Goal: Check status: Check status

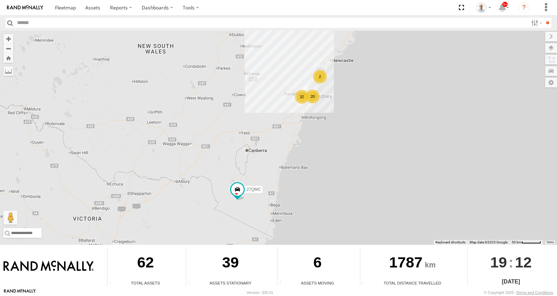
click at [304, 97] on div "32" at bounding box center [302, 97] width 14 height 14
click at [311, 94] on div "20" at bounding box center [312, 96] width 14 height 14
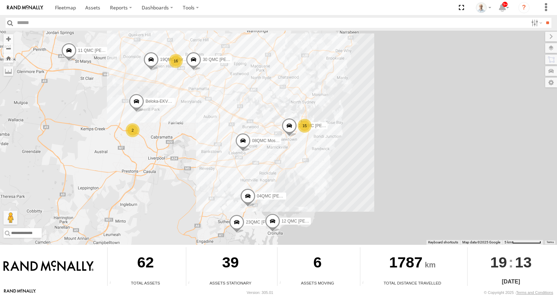
drag, startPoint x: 276, startPoint y: 75, endPoint x: 268, endPoint y: 114, distance: 39.7
click at [268, 114] on div "27QMC 15 2 08QMC Mostafa 16 12 QMC Jack Hook Beloka-EKV93V 19QMC Workshop 11 QM…" at bounding box center [278, 138] width 557 height 214
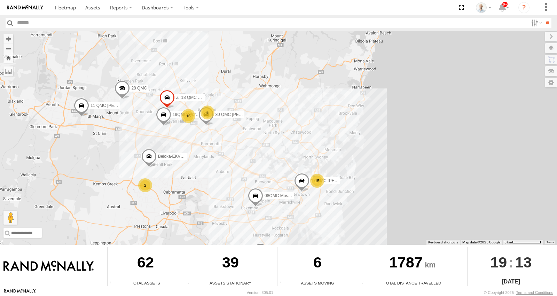
drag, startPoint x: 195, startPoint y: 86, endPoint x: 208, endPoint y: 142, distance: 57.8
click at [208, 142] on div "27QMC 15 2 08QMC Mostafa 16 12 QMC Jack Hook Beloka-EKV93V 19QMC Workshop 11 QM…" at bounding box center [278, 138] width 557 height 214
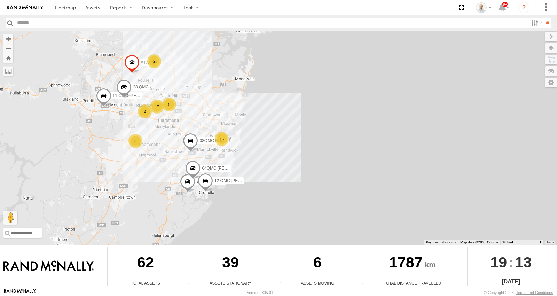
click at [126, 88] on span at bounding box center [123, 88] width 15 height 19
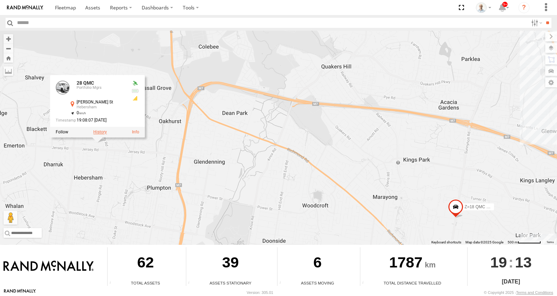
click at [99, 132] on label at bounding box center [100, 131] width 14 height 5
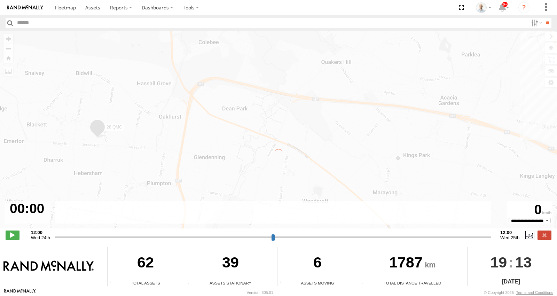
type input "**********"
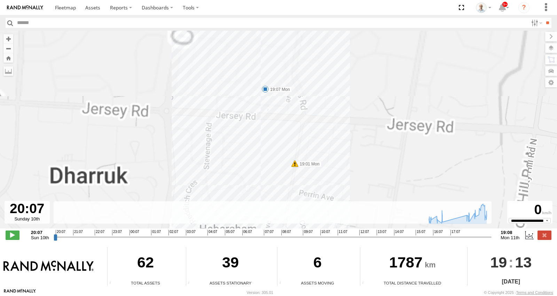
drag, startPoint x: 207, startPoint y: 56, endPoint x: 246, endPoint y: 199, distance: 148.6
click at [246, 199] on div "28 QMC 18:59 Mon 19:01 Mon 19:07 Mon" at bounding box center [278, 133] width 557 height 205
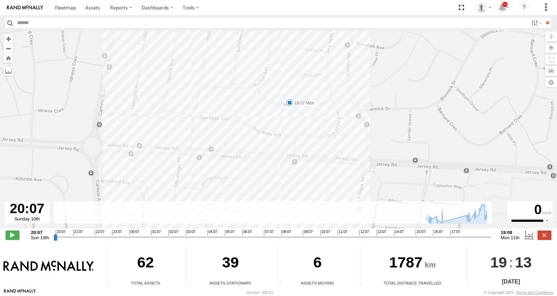
drag, startPoint x: 284, startPoint y: 121, endPoint x: 290, endPoint y: 249, distance: 127.5
click at [290, 249] on div "← Move left → Move right ↑ Move up ↓ Move down + Zoom in - Zoom out Home Jump l…" at bounding box center [278, 160] width 557 height 258
click at [550, 47] on label at bounding box center [544, 48] width 25 height 10
click at [0, 0] on span "Mainroads ([GEOGRAPHIC_DATA])" at bounding box center [0, 0] width 0 height 0
click at [0, 0] on div "Basemaps Roadmap Terrain Satellite Night" at bounding box center [0, 0] width 0 height 0
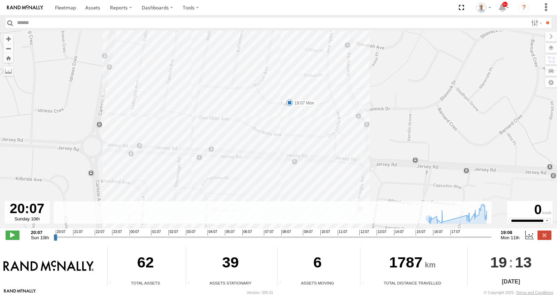
click at [0, 0] on span "Basemaps" at bounding box center [0, 0] width 0 height 0
click at [0, 0] on span "Satellite + Roadmap" at bounding box center [0, 0] width 0 height 0
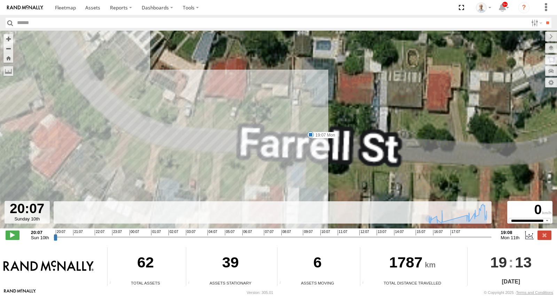
drag, startPoint x: 304, startPoint y: 133, endPoint x: 239, endPoint y: 178, distance: 78.2
click at [239, 178] on div "28 QMC 18:59 Mon 19:01 Mon 19:07 Mon" at bounding box center [278, 133] width 557 height 205
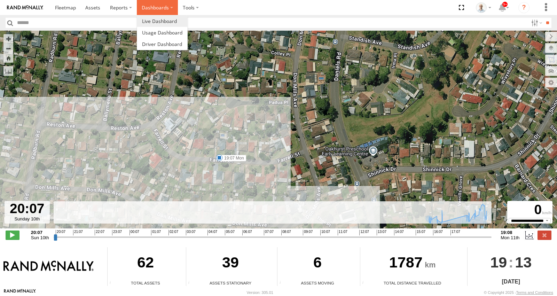
click at [140, 8] on label "Dashboards" at bounding box center [157, 7] width 41 height 15
click at [151, 13] on label "Dashboards" at bounding box center [157, 7] width 41 height 15
click at [153, 18] on span at bounding box center [159, 21] width 35 height 7
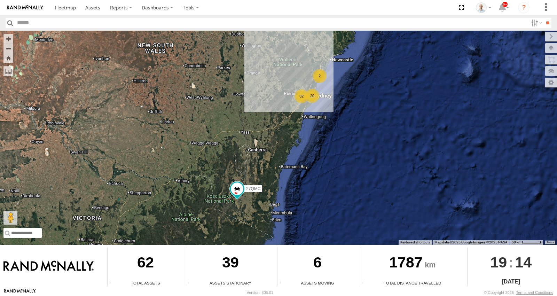
click at [303, 98] on div "32" at bounding box center [301, 96] width 14 height 14
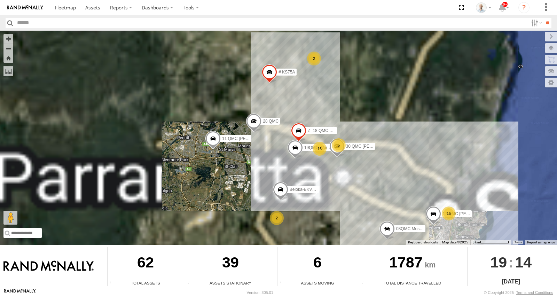
click at [254, 126] on span at bounding box center [253, 122] width 15 height 19
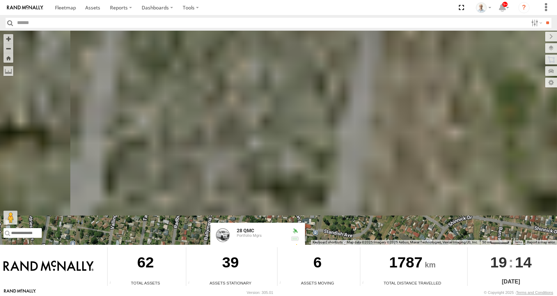
drag, startPoint x: 254, startPoint y: 194, endPoint x: 260, endPoint y: -34, distance: 227.7
click at [260, 0] on html at bounding box center [278, 148] width 557 height 296
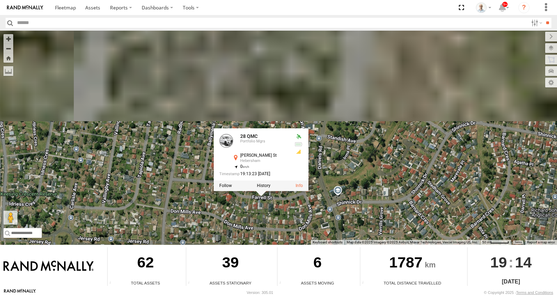
drag, startPoint x: 266, startPoint y: 179, endPoint x: 272, endPoint y: 64, distance: 115.0
click at [272, 64] on div "27QMC 08QMC Mostafa # KS75A Beloka-EKV93V 19QMC Workshop 11 QMC Kurt Z=18 QMC W…" at bounding box center [278, 138] width 557 height 214
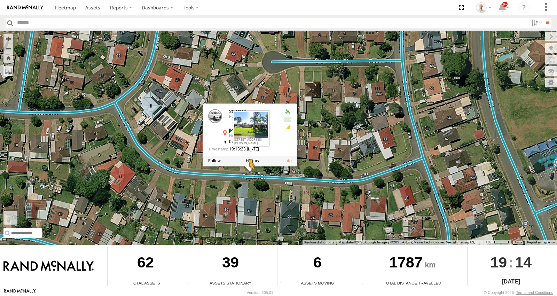
drag, startPoint x: 10, startPoint y: 220, endPoint x: 251, endPoint y: 175, distance: 244.7
click at [251, 175] on div "27QMC 08QMC Mostafa # KS75A Beloka-EKV93V 19QMC Workshop 11 QMC Kurt Z=18 QMC W…" at bounding box center [278, 138] width 557 height 214
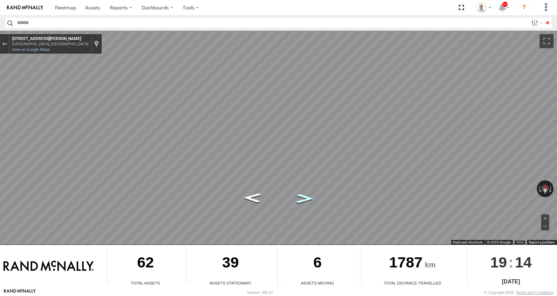
click at [302, 199] on icon "Go East, Farrell St" at bounding box center [304, 199] width 33 height 14
click at [262, 168] on icon "Go West, Farrell St" at bounding box center [253, 172] width 41 height 18
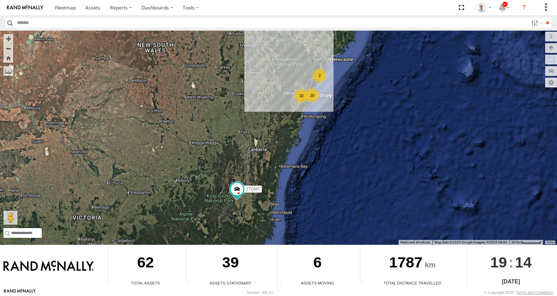
click at [309, 95] on div "20" at bounding box center [312, 95] width 14 height 14
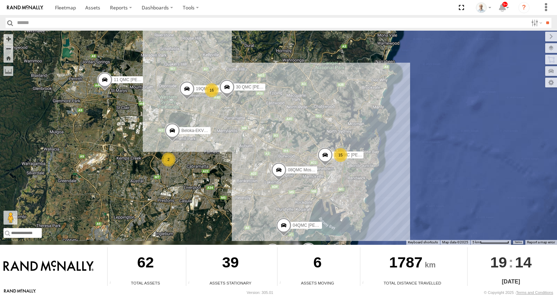
drag, startPoint x: 220, startPoint y: 66, endPoint x: 249, endPoint y: 134, distance: 73.6
click at [249, 134] on div "27QMC 15 2 08QMC Mostafa 16 12 QMC [PERSON_NAME]-EKV93V 19QMC Workshop 11 QMC […" at bounding box center [278, 138] width 557 height 214
click at [211, 89] on div "16" at bounding box center [212, 90] width 14 height 14
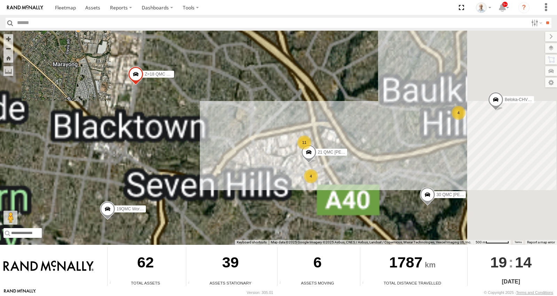
click at [458, 113] on div "4" at bounding box center [458, 113] width 14 height 14
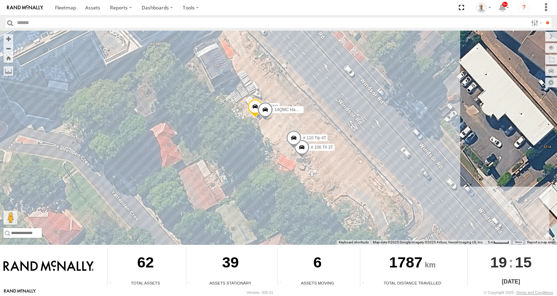
click at [259, 146] on div "27QMC 08QMC Mostafa 12 QMC [PERSON_NAME] Beloka-EKV93V 19QMC Workshop 11 QMC [P…" at bounding box center [278, 138] width 557 height 214
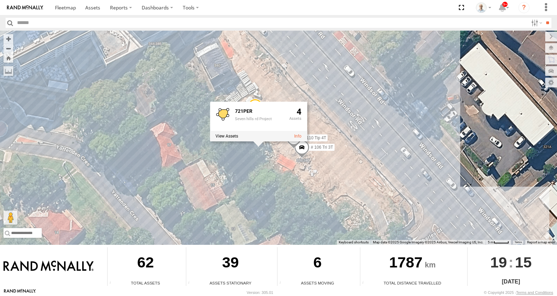
click at [415, 112] on div "27QMC 08QMC Mostafa 12 QMC [PERSON_NAME] Beloka-EKV93V 19QMC Workshop 11 QMC [P…" at bounding box center [278, 138] width 557 height 214
